Goal: Transaction & Acquisition: Purchase product/service

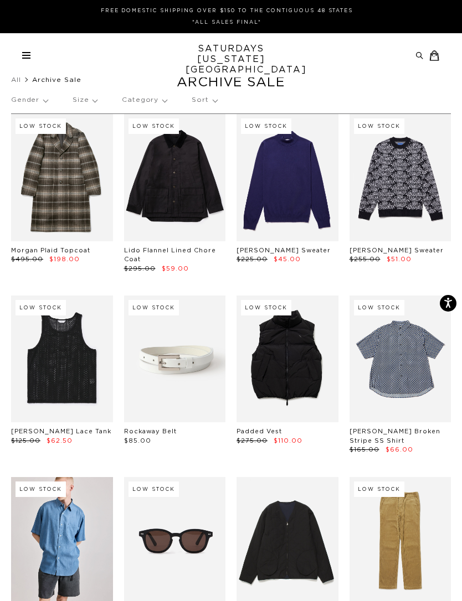
click at [92, 102] on p "Size" at bounding box center [85, 99] width 24 height 25
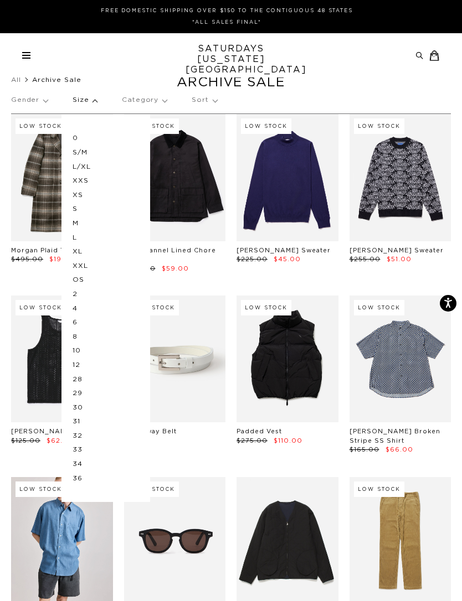
click at [28, 55] on span at bounding box center [26, 55] width 8 height 1
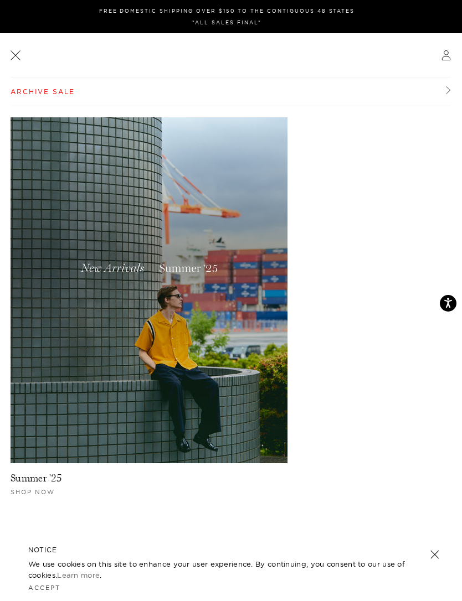
click at [449, 88] on link "Archive Sale" at bounding box center [231, 92] width 440 height 29
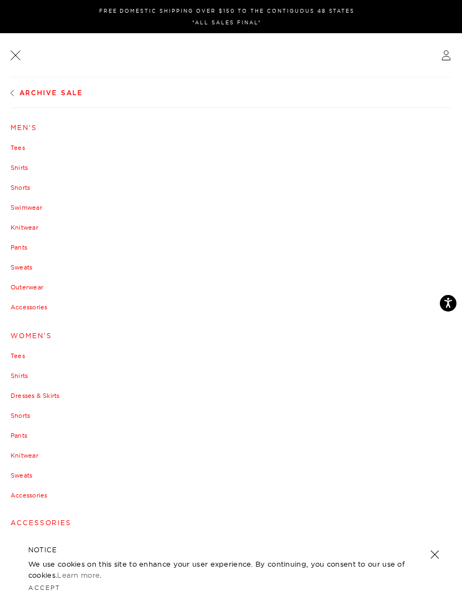
click at [31, 127] on link "Men's" at bounding box center [231, 128] width 441 height 7
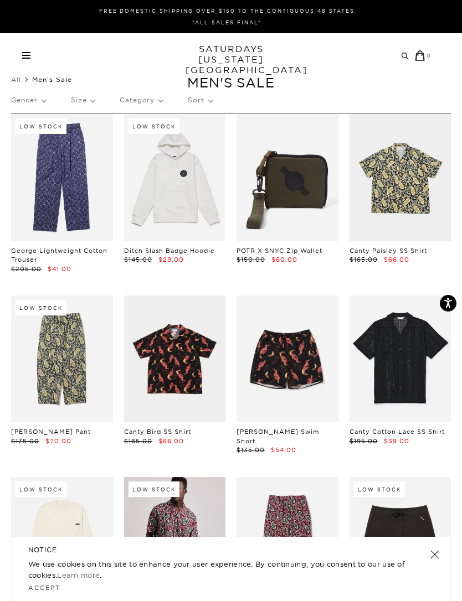
click at [85, 101] on p "Size" at bounding box center [83, 99] width 24 height 25
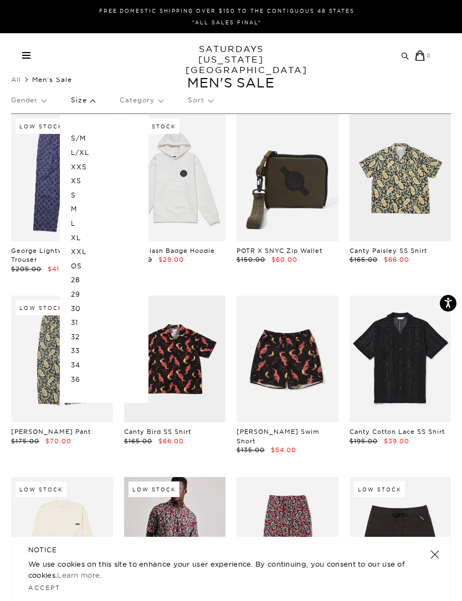
click at [79, 209] on p "M" at bounding box center [104, 209] width 66 height 14
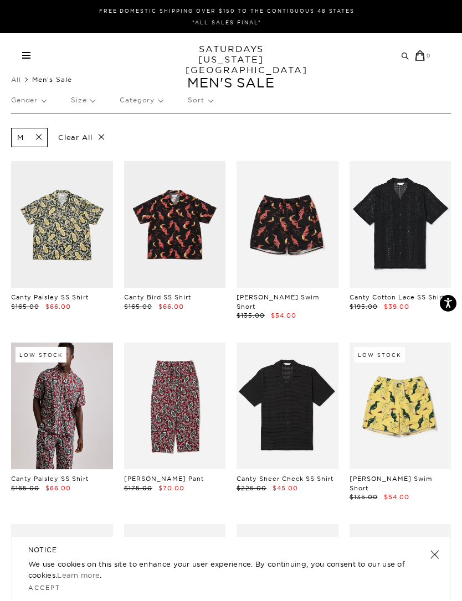
click at [106, 138] on p "Clear All" at bounding box center [81, 137] width 57 height 19
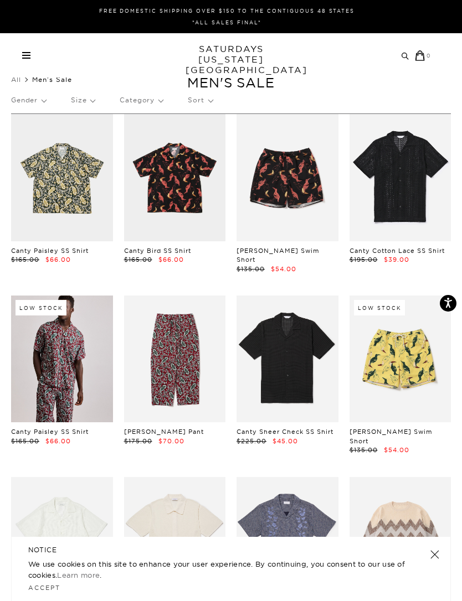
click at [94, 102] on p "Size" at bounding box center [83, 99] width 24 height 25
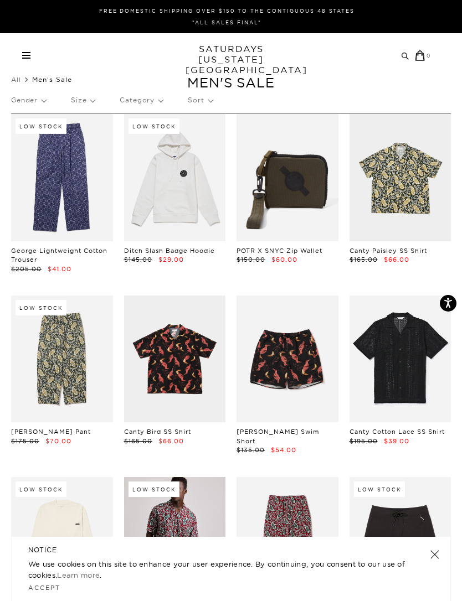
click at [86, 100] on p "Size" at bounding box center [83, 99] width 24 height 25
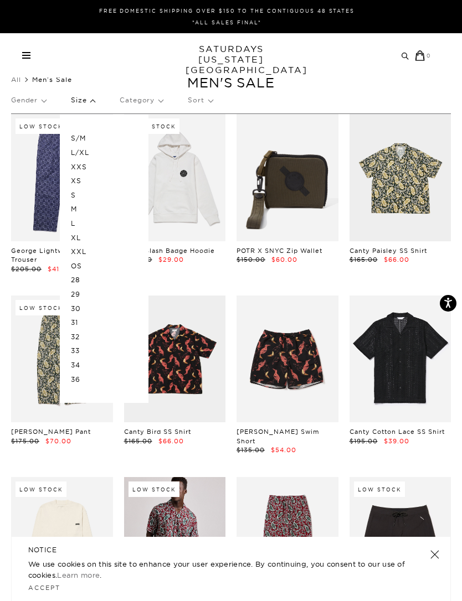
click at [76, 319] on p "31" at bounding box center [104, 323] width 66 height 14
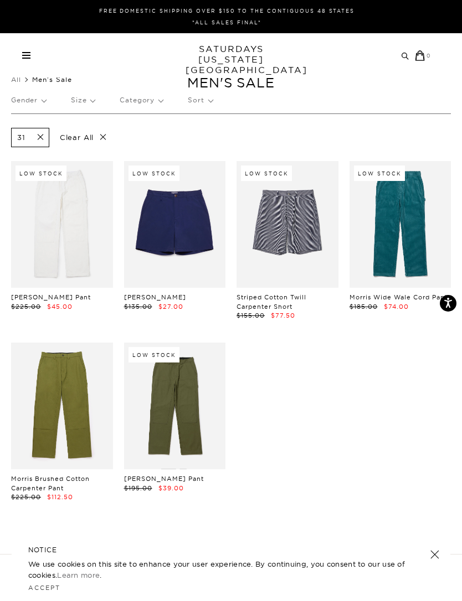
click at [51, 385] on link at bounding box center [62, 406] width 102 height 127
click at [137, 451] on link at bounding box center [175, 406] width 102 height 127
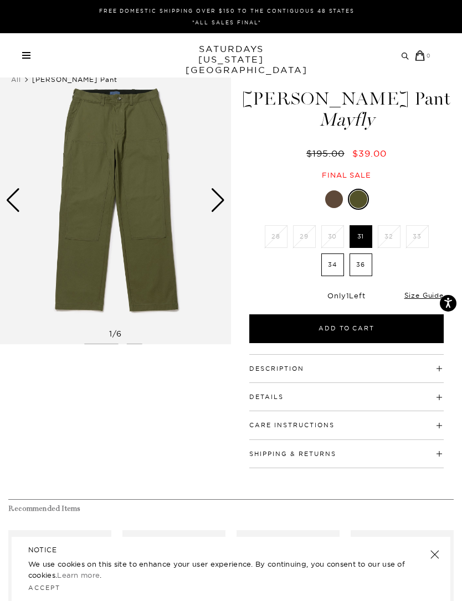
click at [216, 202] on div "Next slide" at bounding box center [217, 200] width 15 height 24
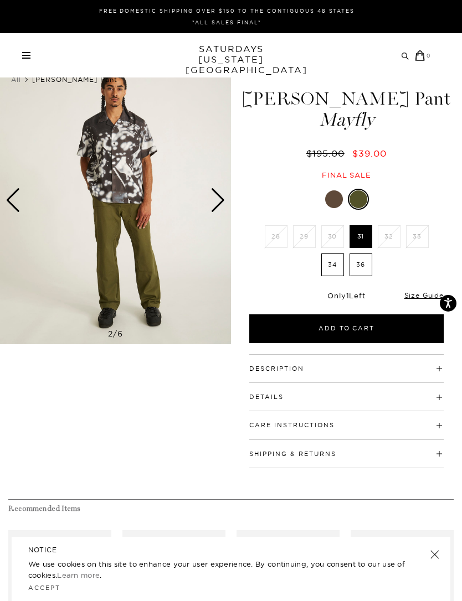
click at [39, 322] on img at bounding box center [115, 200] width 231 height 288
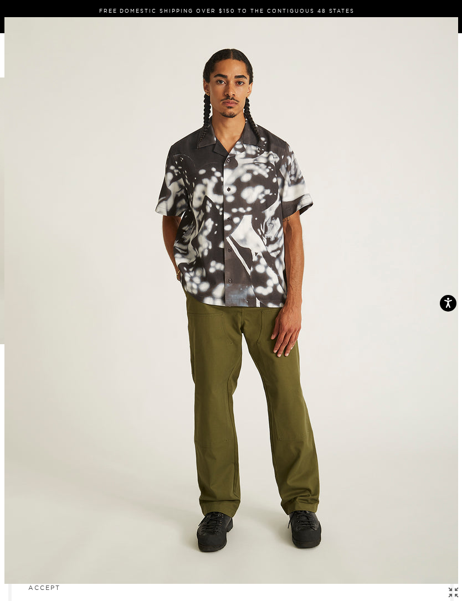
click at [99, 447] on img at bounding box center [230, 300] width 453 height 567
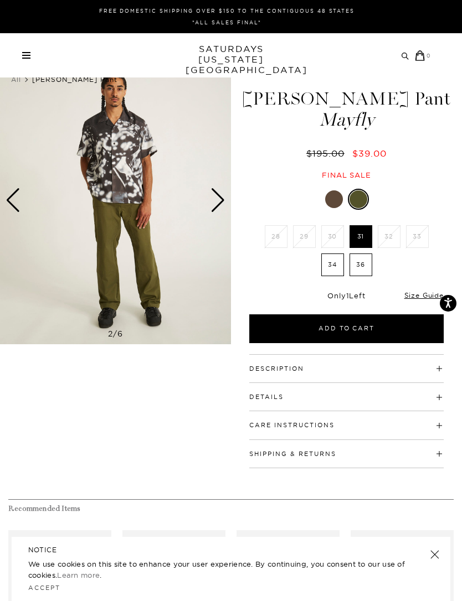
click at [225, 194] on img at bounding box center [115, 200] width 231 height 288
